Goal: Information Seeking & Learning: Learn about a topic

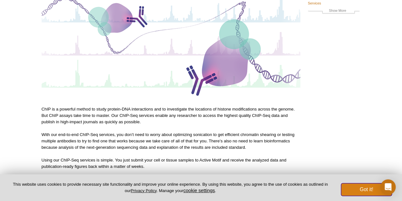
click at [363, 192] on button "Got it!" at bounding box center [366, 189] width 51 height 13
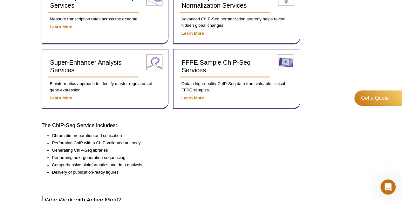
scroll to position [437, 0]
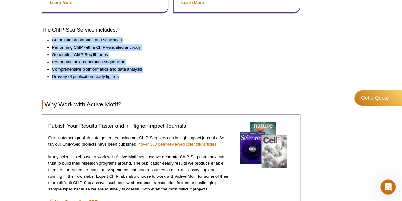
drag, startPoint x: 57, startPoint y: 38, endPoint x: 124, endPoint y: 75, distance: 76.7
click at [124, 75] on ul "Chromatin preparation and sonication Performing ChIP with a ChIP-validated anti…" at bounding box center [168, 62] width 253 height 50
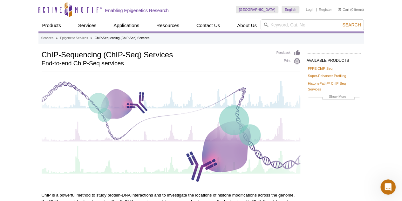
scroll to position [95, 0]
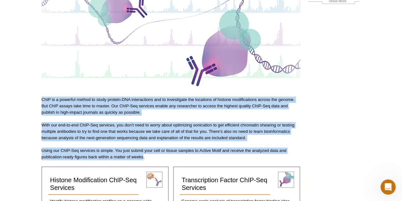
drag, startPoint x: 42, startPoint y: 99, endPoint x: 159, endPoint y: 158, distance: 130.9
click at [149, 136] on p "With our end-to-end ChIP-Seq services, you don’t need to worry about optimizing…" at bounding box center [171, 131] width 259 height 19
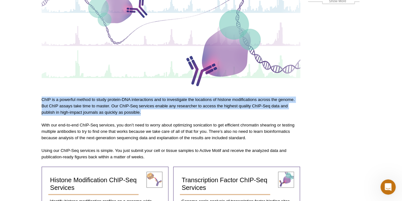
drag, startPoint x: 42, startPoint y: 99, endPoint x: 177, endPoint y: 115, distance: 136.1
click at [177, 114] on p "ChIP is a powerful method to study protein-DNA interactions and to investigate …" at bounding box center [171, 105] width 259 height 19
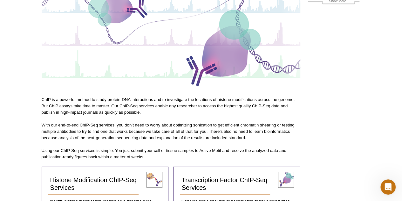
click at [145, 124] on p "With our end-to-end ChIP-Seq services, you don’t need to worry about optimizing…" at bounding box center [171, 131] width 259 height 19
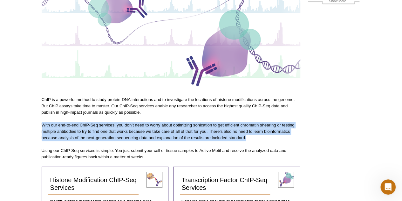
drag, startPoint x: 43, startPoint y: 124, endPoint x: 289, endPoint y: 138, distance: 246.2
click at [289, 138] on p "With our end-to-end ChIP-Seq services, you don’t need to worry about optimizing…" at bounding box center [171, 131] width 259 height 19
click at [88, 128] on p "With our end-to-end ChIP-Seq services, you don’t need to worry about optimizing…" at bounding box center [171, 131] width 259 height 19
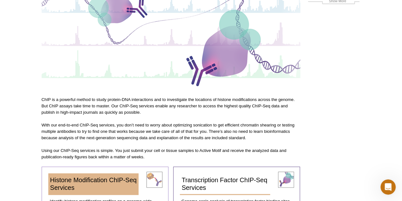
scroll to position [127, 0]
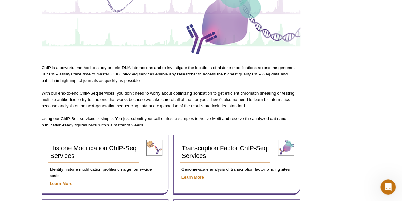
click at [83, 115] on p "Using our ChIP-Seq services is simple. You just submit your cell or tissue samp…" at bounding box center [171, 121] width 259 height 13
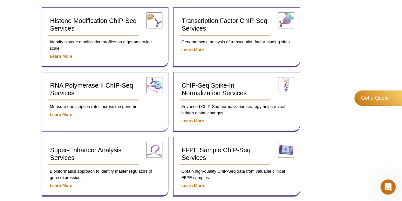
scroll to position [95, 0]
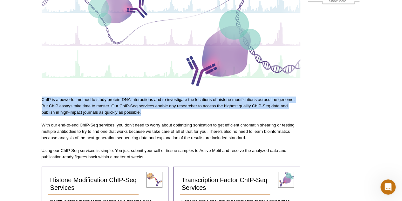
drag, startPoint x: 41, startPoint y: 98, endPoint x: 176, endPoint y: 112, distance: 134.9
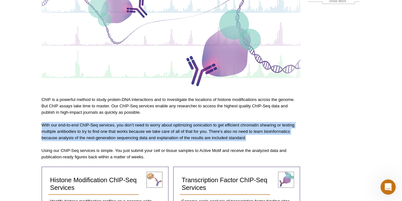
drag, startPoint x: 41, startPoint y: 123, endPoint x: 290, endPoint y: 139, distance: 249.5
click at [201, 132] on p "With our end-to-end ChIP-Seq services, you don’t need to worry about optimizing…" at bounding box center [171, 131] width 259 height 19
drag, startPoint x: 42, startPoint y: 124, endPoint x: 288, endPoint y: 135, distance: 245.4
click at [288, 135] on p "With our end-to-end ChIP-Seq services, you don’t need to worry about optimizing…" at bounding box center [171, 131] width 259 height 19
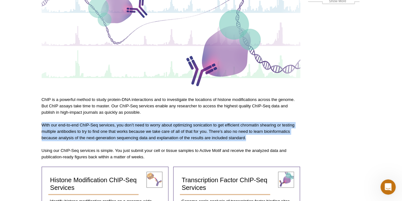
click at [196, 132] on p "With our end-to-end ChIP-Seq services, you don’t need to worry about optimizing…" at bounding box center [171, 131] width 259 height 19
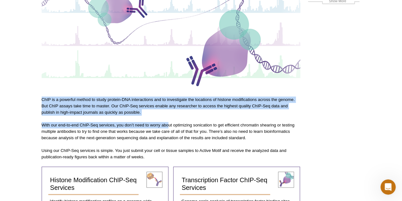
drag, startPoint x: 78, startPoint y: 103, endPoint x: 176, endPoint y: 115, distance: 98.8
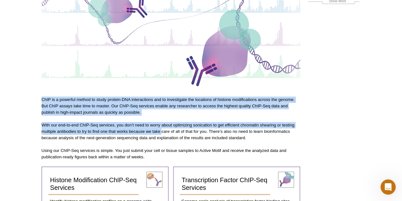
drag, startPoint x: 43, startPoint y: 100, endPoint x: 183, endPoint y: 129, distance: 143.6
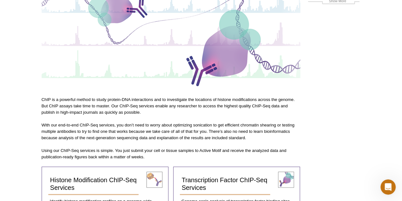
click at [187, 138] on p "With our end-to-end ChIP-Seq services, you don’t need to worry about optimizing…" at bounding box center [171, 131] width 259 height 19
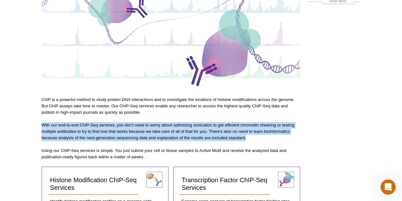
drag, startPoint x: 42, startPoint y: 124, endPoint x: 289, endPoint y: 140, distance: 247.9
click at [289, 140] on p "With our end-to-end ChIP-Seq services, you don’t need to worry about optimizing…" at bounding box center [171, 131] width 259 height 19
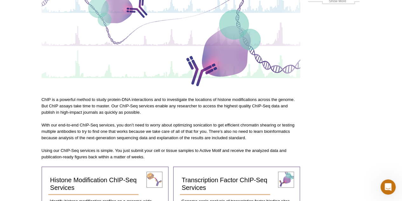
click at [100, 102] on p "ChIP is a powerful method to study protein-DNA interactions and to investigate …" at bounding box center [171, 105] width 259 height 19
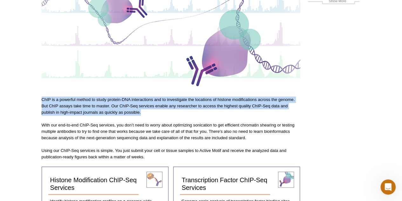
drag, startPoint x: 43, startPoint y: 100, endPoint x: 178, endPoint y: 112, distance: 135.4
click at [178, 112] on p "ChIP is a powerful method to study protein-DNA interactions and to investigate …" at bounding box center [171, 105] width 259 height 19
click at [174, 114] on p "ChIP is a powerful method to study protein-DNA interactions and to investigate …" at bounding box center [171, 105] width 259 height 19
drag, startPoint x: 42, startPoint y: 98, endPoint x: 176, endPoint y: 114, distance: 135.1
click at [176, 114] on p "ChIP is a powerful method to study protein-DNA interactions and to investigate …" at bounding box center [171, 105] width 259 height 19
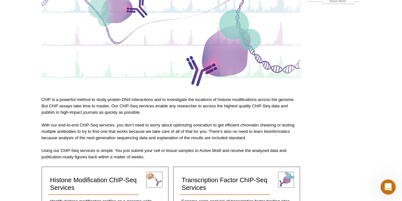
click at [54, 126] on p "With our end-to-end ChIP-Seq services, you don’t need to worry about optimizing…" at bounding box center [171, 131] width 259 height 19
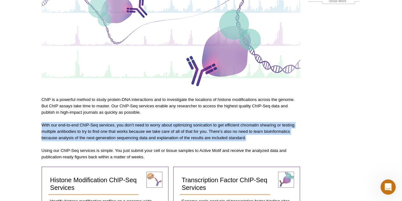
drag, startPoint x: 88, startPoint y: 129, endPoint x: 290, endPoint y: 139, distance: 201.6
click at [290, 139] on p "With our end-to-end ChIP-Seq services, you don’t need to worry about optimizing…" at bounding box center [171, 131] width 259 height 19
click at [87, 126] on p "With our end-to-end ChIP-Seq services, you don’t need to worry about optimizing…" at bounding box center [171, 131] width 259 height 19
drag, startPoint x: 106, startPoint y: 131, endPoint x: 291, endPoint y: 139, distance: 185.6
click at [291, 139] on p "With our end-to-end ChIP-Seq services, you don’t need to worry about optimizing…" at bounding box center [171, 131] width 259 height 19
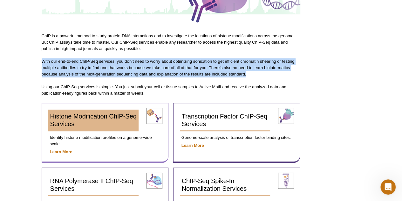
scroll to position [64, 0]
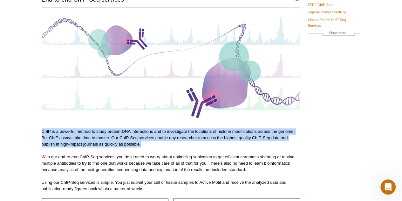
drag, startPoint x: 42, startPoint y: 130, endPoint x: 177, endPoint y: 146, distance: 135.5
click at [177, 146] on p "ChIP is a powerful method to study protein-DNA interactions and to investigate …" at bounding box center [171, 137] width 259 height 19
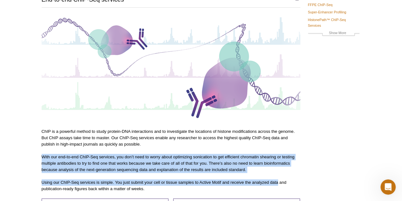
drag, startPoint x: 77, startPoint y: 155, endPoint x: 292, endPoint y: 173, distance: 216.1
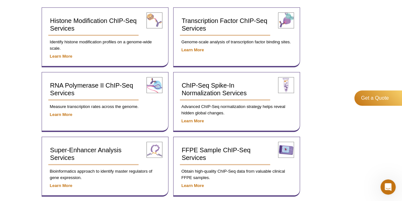
scroll to position [382, 0]
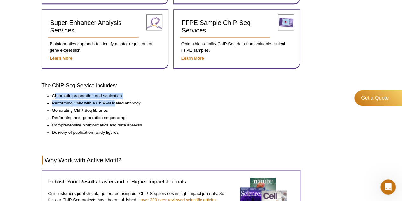
drag, startPoint x: 54, startPoint y: 93, endPoint x: 120, endPoint y: 103, distance: 67.3
click at [120, 103] on ul "Chromatin preparation and sonication Performing ChIP with a ChIP-validated anti…" at bounding box center [168, 118] width 253 height 50
click at [120, 107] on li "Generating ChIP-Seq libraries" at bounding box center [173, 110] width 242 height 7
drag, startPoint x: 68, startPoint y: 93, endPoint x: 142, endPoint y: 90, distance: 74.5
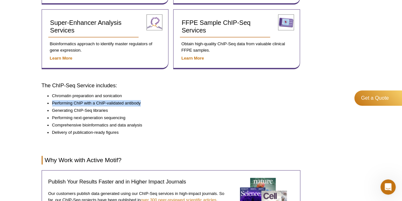
drag, startPoint x: 52, startPoint y: 101, endPoint x: 146, endPoint y: 101, distance: 94.5
click at [146, 101] on li "Performing ChIP with a ChIP-validated antibody" at bounding box center [173, 103] width 242 height 7
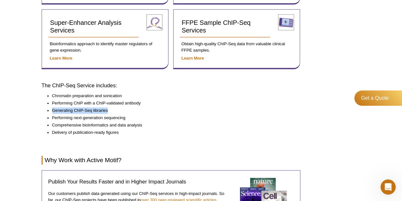
drag, startPoint x: 53, startPoint y: 108, endPoint x: 116, endPoint y: 105, distance: 63.1
click at [116, 107] on li "Generating ChIP-Seq libraries" at bounding box center [173, 110] width 242 height 7
drag, startPoint x: 53, startPoint y: 116, endPoint x: 128, endPoint y: 118, distance: 75.1
click at [134, 117] on li "Performing next-generation sequencing" at bounding box center [173, 117] width 242 height 7
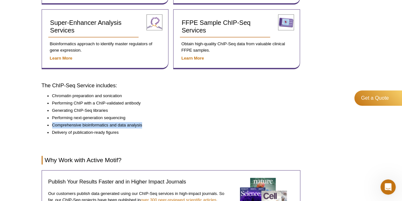
drag, startPoint x: 52, startPoint y: 124, endPoint x: 152, endPoint y: 122, distance: 99.9
click at [152, 122] on li "Comprehensive bioinformatics and data analysis" at bounding box center [173, 125] width 242 height 7
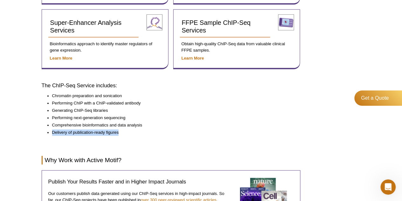
drag, startPoint x: 88, startPoint y: 130, endPoint x: 130, endPoint y: 129, distance: 42.6
click at [130, 129] on li "Delivery of publication-ready figures" at bounding box center [173, 132] width 242 height 7
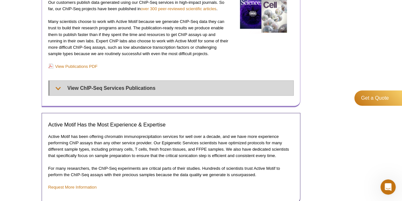
scroll to position [636, 0]
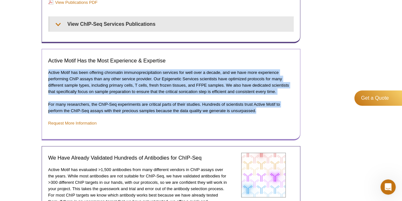
drag, startPoint x: 49, startPoint y: 84, endPoint x: 286, endPoint y: 125, distance: 239.7
click at [286, 125] on div "Active Motif Has the Most Experience & Expertise Active Motif has been offering…" at bounding box center [171, 95] width 259 height 92
click at [276, 114] on p "For many researchers, the ChIP-Seq experiments are critical parts of their stud…" at bounding box center [171, 107] width 246 height 13
drag, startPoint x: 275, startPoint y: 128, endPoint x: 48, endPoint y: 84, distance: 232.1
click at [48, 84] on div "Active Motif Has the Most Experience & Expertise Active Motif has been offering…" at bounding box center [171, 95] width 259 height 92
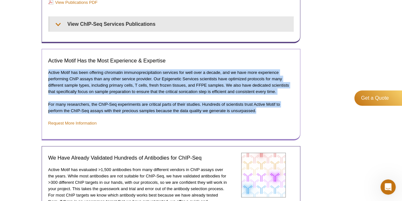
click at [97, 95] on p "Active Motif has been offering chromatin immunoprecipitation services for well …" at bounding box center [171, 81] width 246 height 25
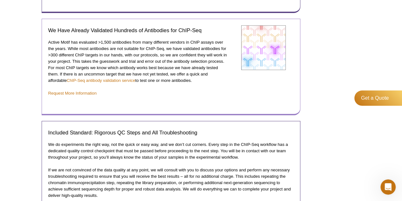
scroll to position [859, 0]
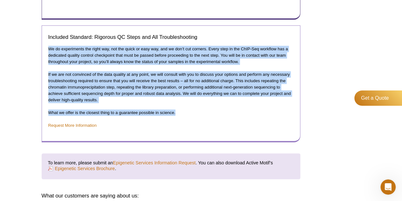
drag, startPoint x: 48, startPoint y: 71, endPoint x: 185, endPoint y: 134, distance: 151.1
click at [185, 134] on div "Included Standard: Rigorous QC Steps and All Troubleshooting We do experiments …" at bounding box center [171, 83] width 259 height 117
click at [185, 116] on p "What we offer is the closest thing to a guarantee possible in science." at bounding box center [171, 112] width 246 height 6
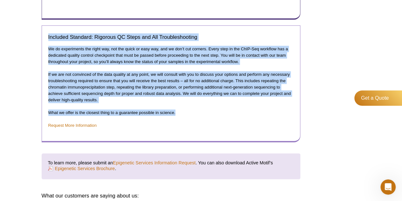
drag, startPoint x: 48, startPoint y: 62, endPoint x: 190, endPoint y: 138, distance: 160.5
click at [190, 128] on div "Included Standard: Rigorous QC Steps and All Troubleshooting We do experiments …" at bounding box center [171, 80] width 246 height 95
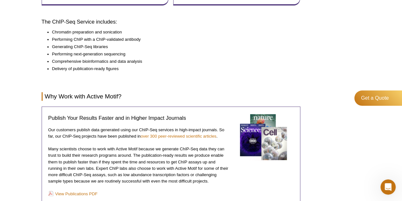
scroll to position [318, 0]
